Goal: Navigation & Orientation: Find specific page/section

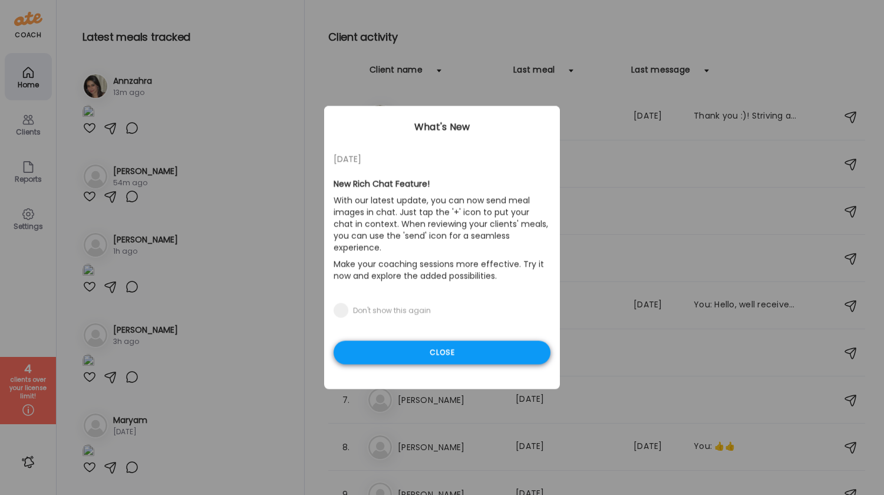
drag, startPoint x: 0, startPoint y: 0, endPoint x: 440, endPoint y: 348, distance: 561.1
click at [440, 348] on div "Close" at bounding box center [442, 353] width 217 height 24
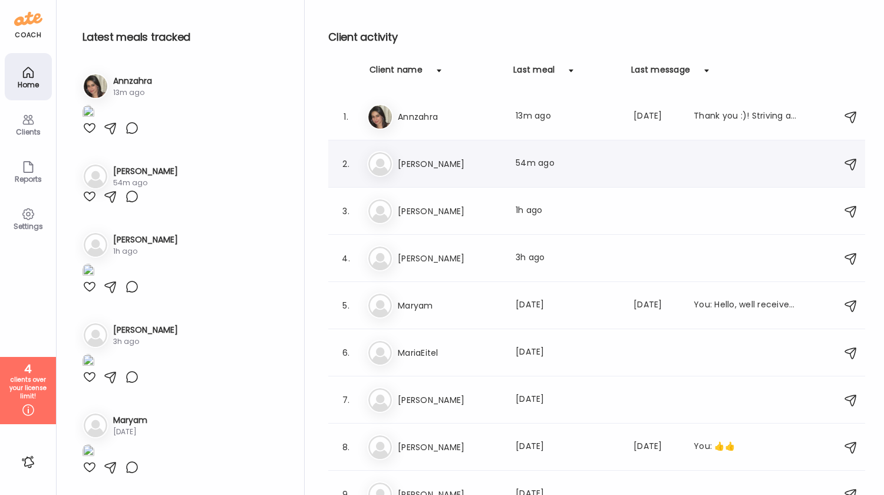
click at [401, 160] on h3 "[PERSON_NAME]" at bounding box center [450, 164] width 104 height 14
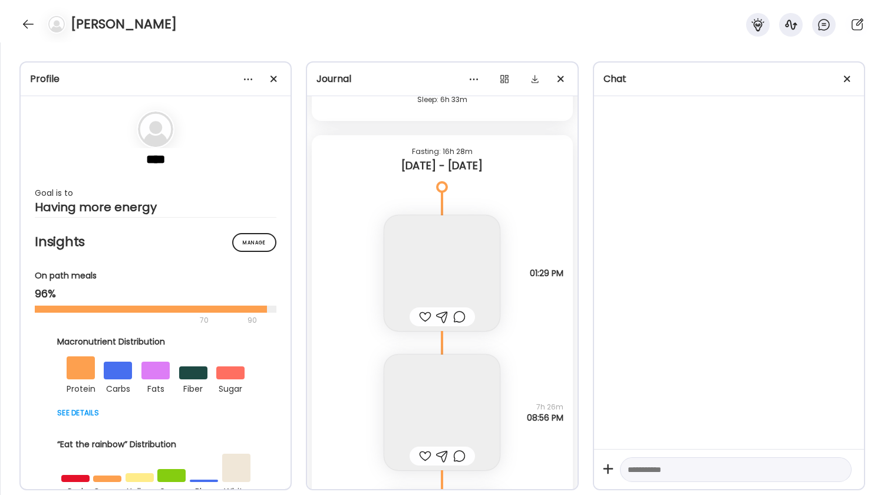
scroll to position [16328, 0]
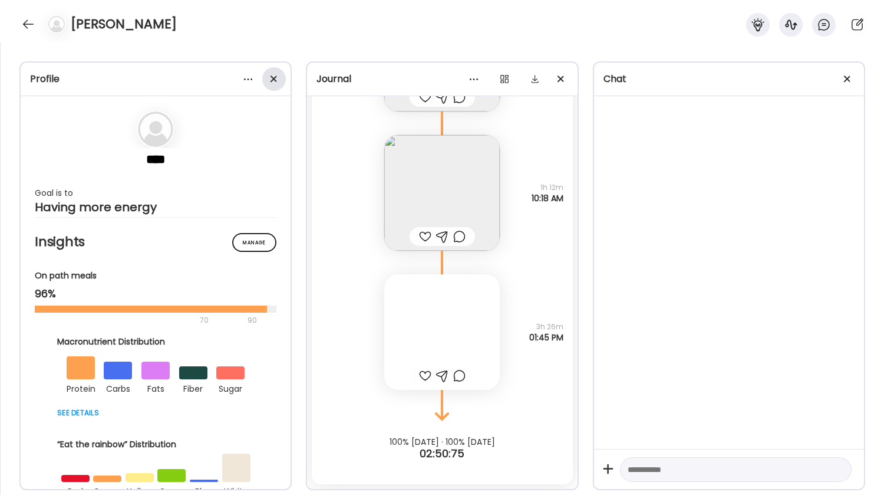
click at [275, 80] on span at bounding box center [274, 78] width 6 height 6
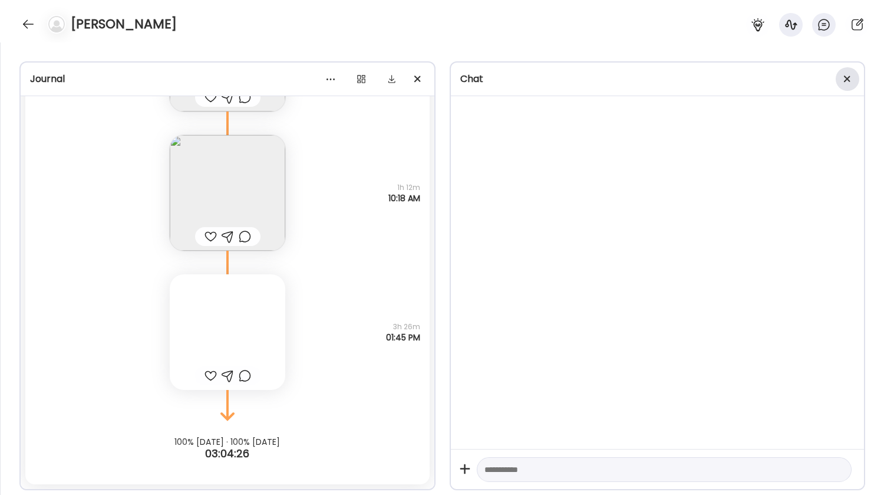
click at [843, 79] on div at bounding box center [848, 79] width 24 height 24
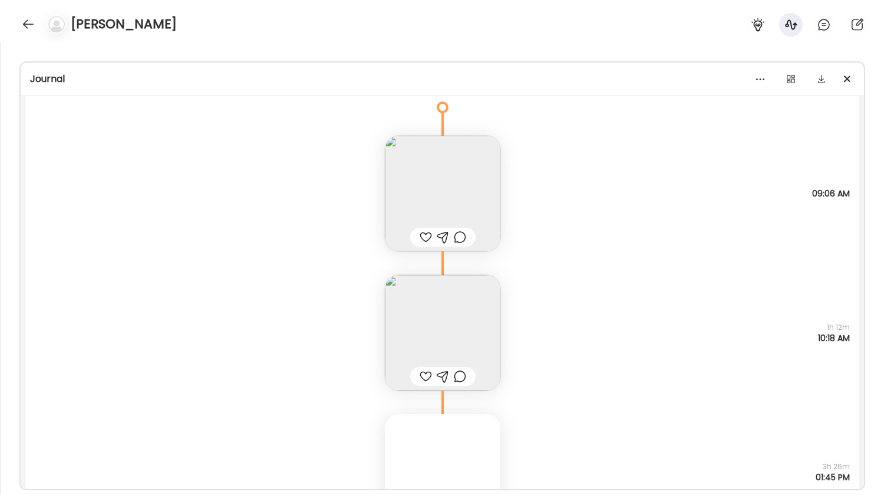
scroll to position [16194, 0]
click at [437, 308] on img at bounding box center [443, 327] width 116 height 116
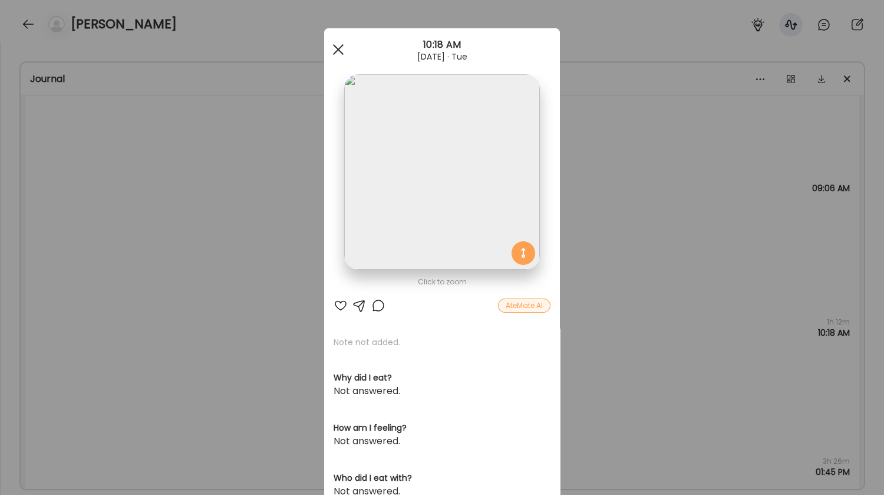
click at [333, 55] on div at bounding box center [339, 50] width 24 height 24
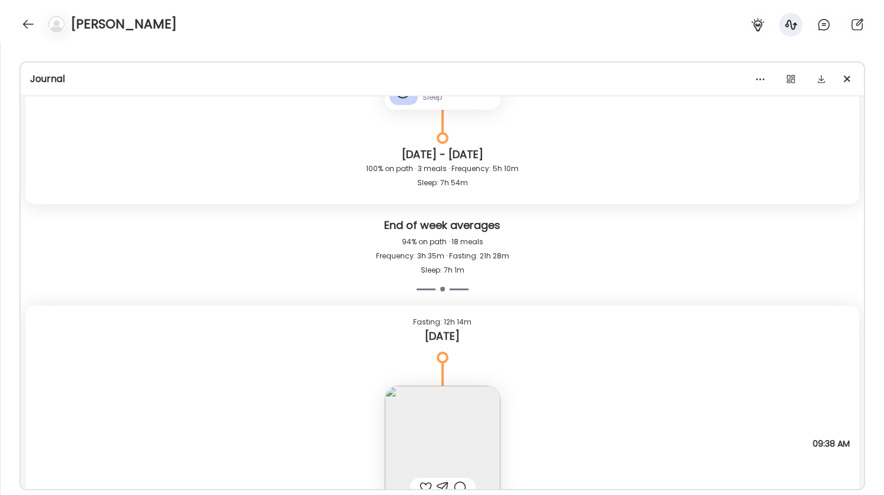
scroll to position [15396, 0]
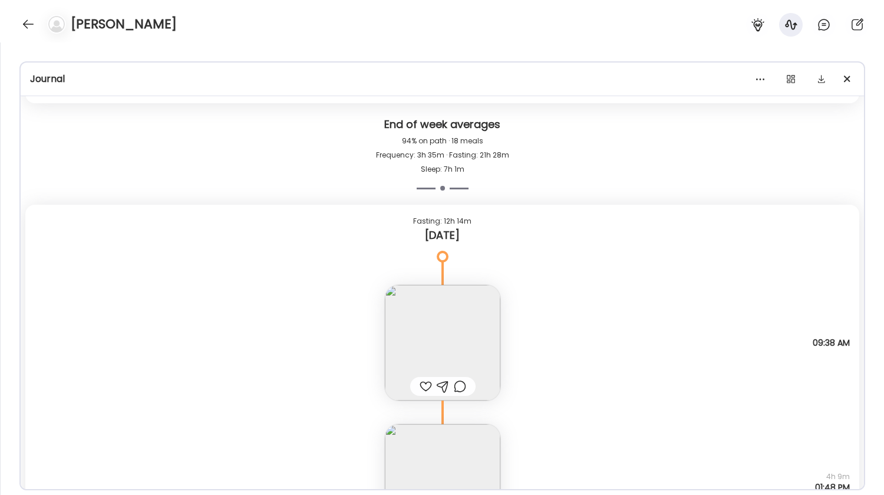
click at [421, 340] on img at bounding box center [443, 343] width 116 height 116
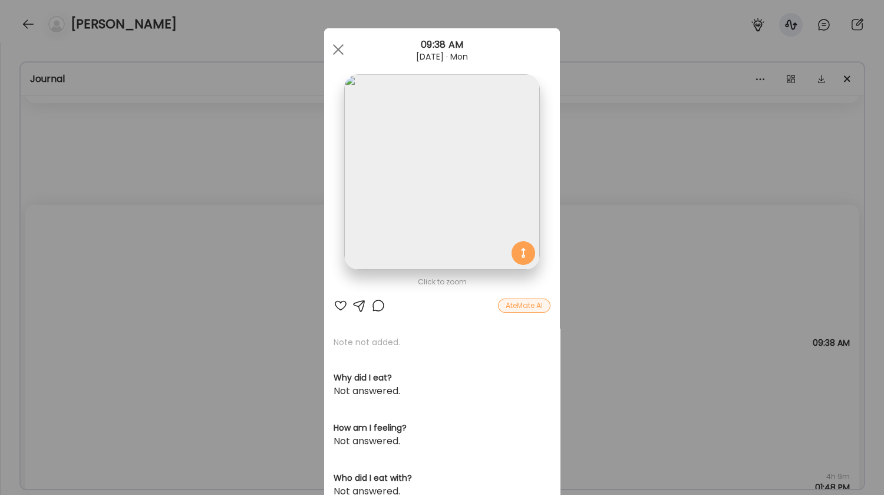
click at [224, 340] on div "Ate Coach Dashboard Wahoo! It’s official Take a moment to set up your Coach Pro…" at bounding box center [442, 247] width 884 height 495
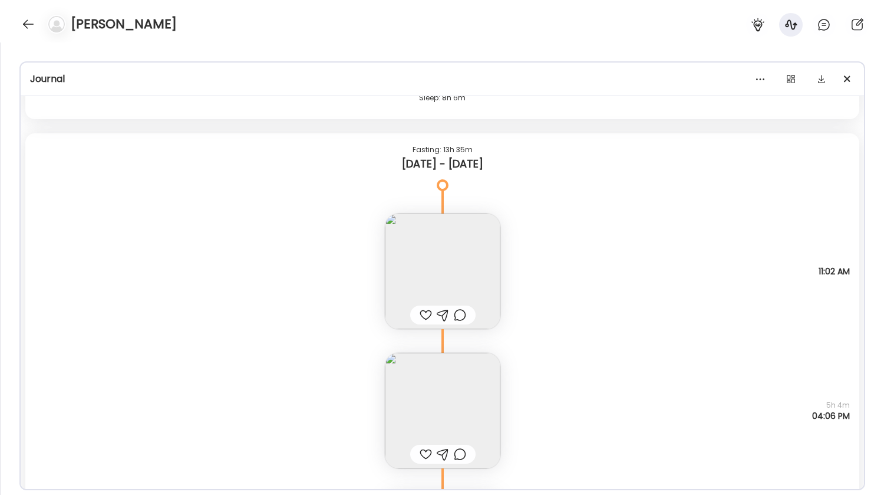
scroll to position [14736, 0]
click at [477, 241] on img at bounding box center [443, 272] width 116 height 116
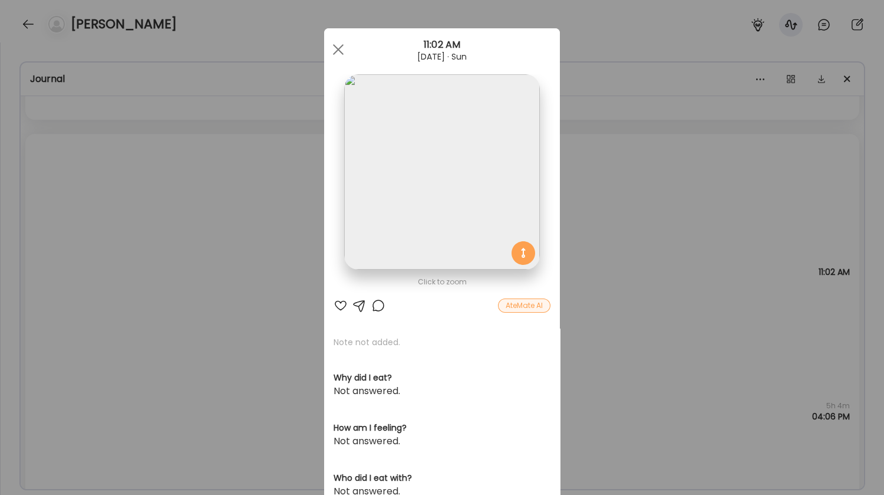
click at [242, 252] on div "Ate Coach Dashboard Wahoo! It’s official Take a moment to set up your Coach Pro…" at bounding box center [442, 247] width 884 height 495
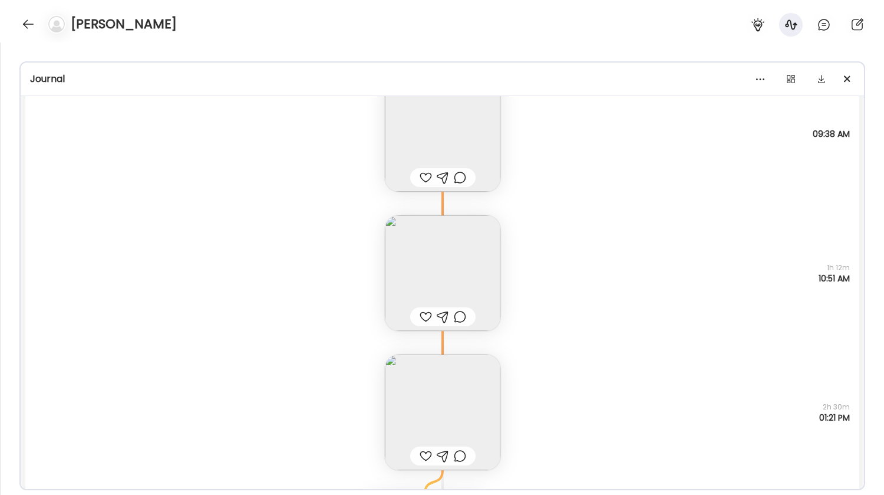
scroll to position [12327, 0]
click at [486, 243] on img at bounding box center [443, 274] width 116 height 116
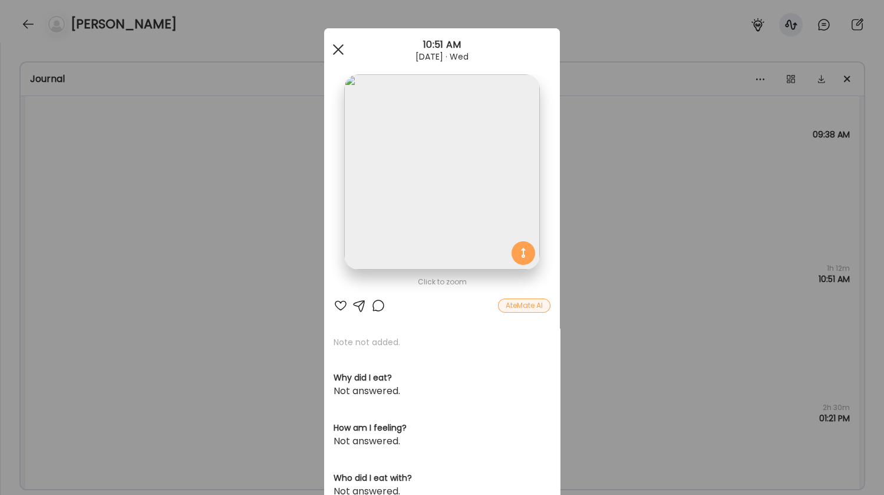
click at [337, 47] on div at bounding box center [339, 50] width 24 height 24
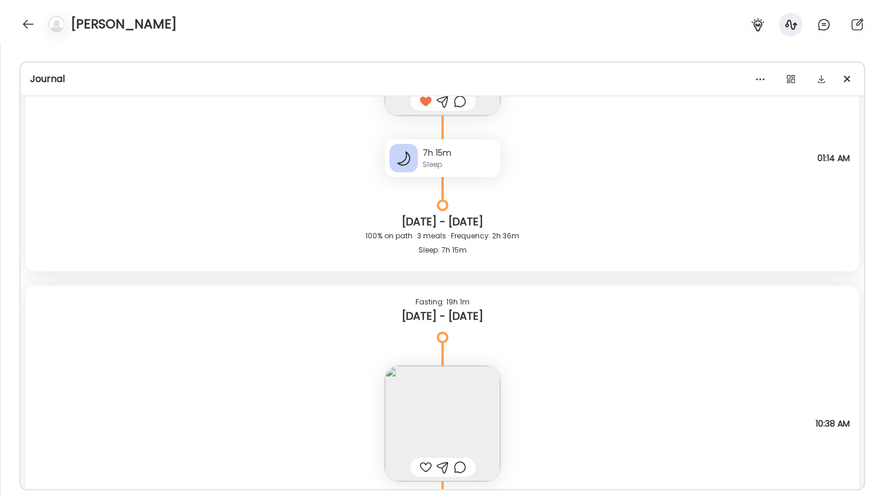
scroll to position [3102, 0]
